Goal: Task Accomplishment & Management: Manage account settings

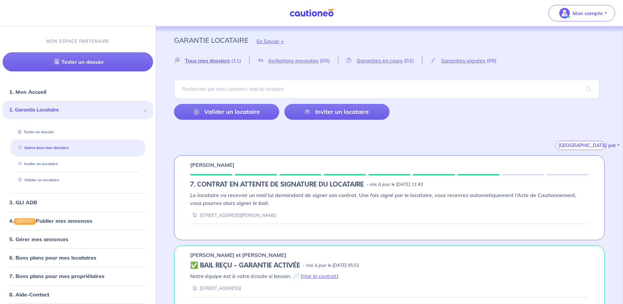
click at [297, 17] on link at bounding box center [311, 13] width 49 height 12
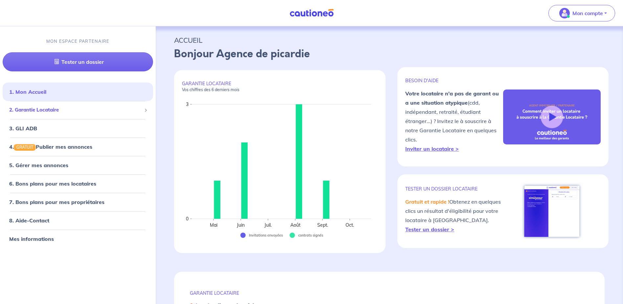
click at [42, 115] on div "2. Garantie Locataire" at bounding box center [78, 110] width 150 height 13
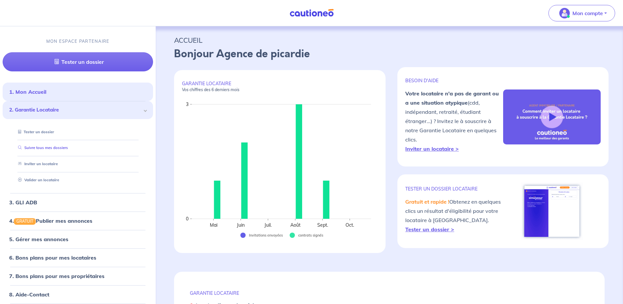
click at [46, 147] on link "Suivre tous mes dossiers" at bounding box center [41, 148] width 53 height 5
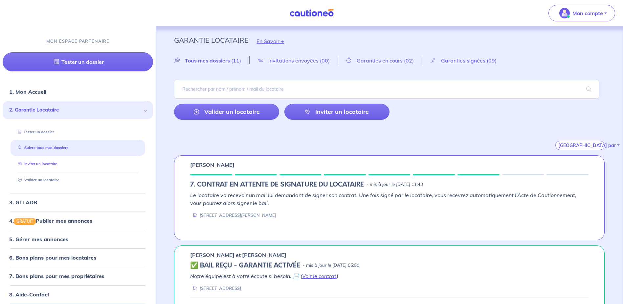
click at [46, 166] on link "Inviter un locataire" at bounding box center [36, 164] width 42 height 5
select select "FR"
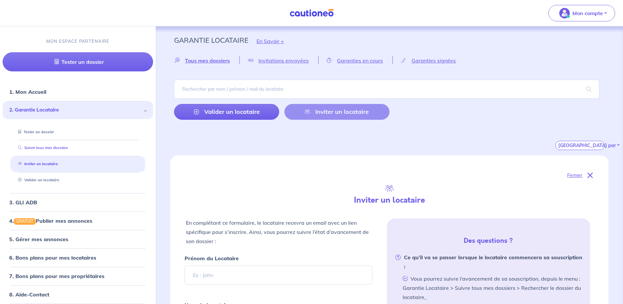
click at [47, 150] on link "Suivre tous mes dossiers" at bounding box center [41, 148] width 53 height 5
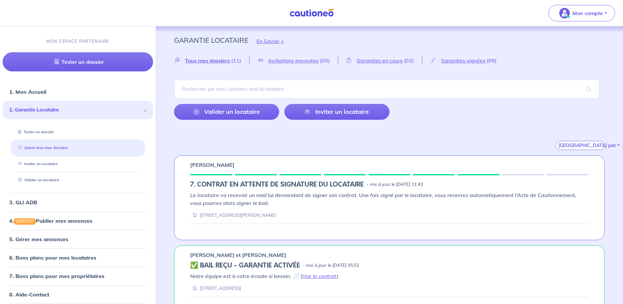
click at [59, 150] on link "Suivre tous mes dossiers" at bounding box center [41, 148] width 53 height 5
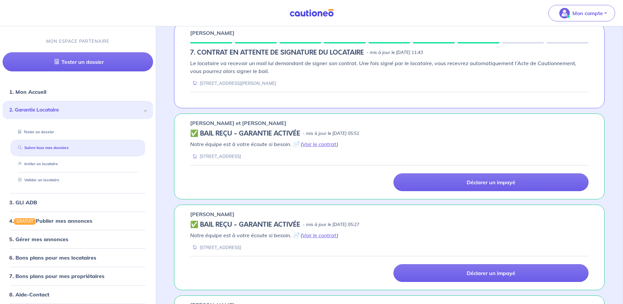
scroll to position [164, 0]
